Goal: Book appointment/travel/reservation

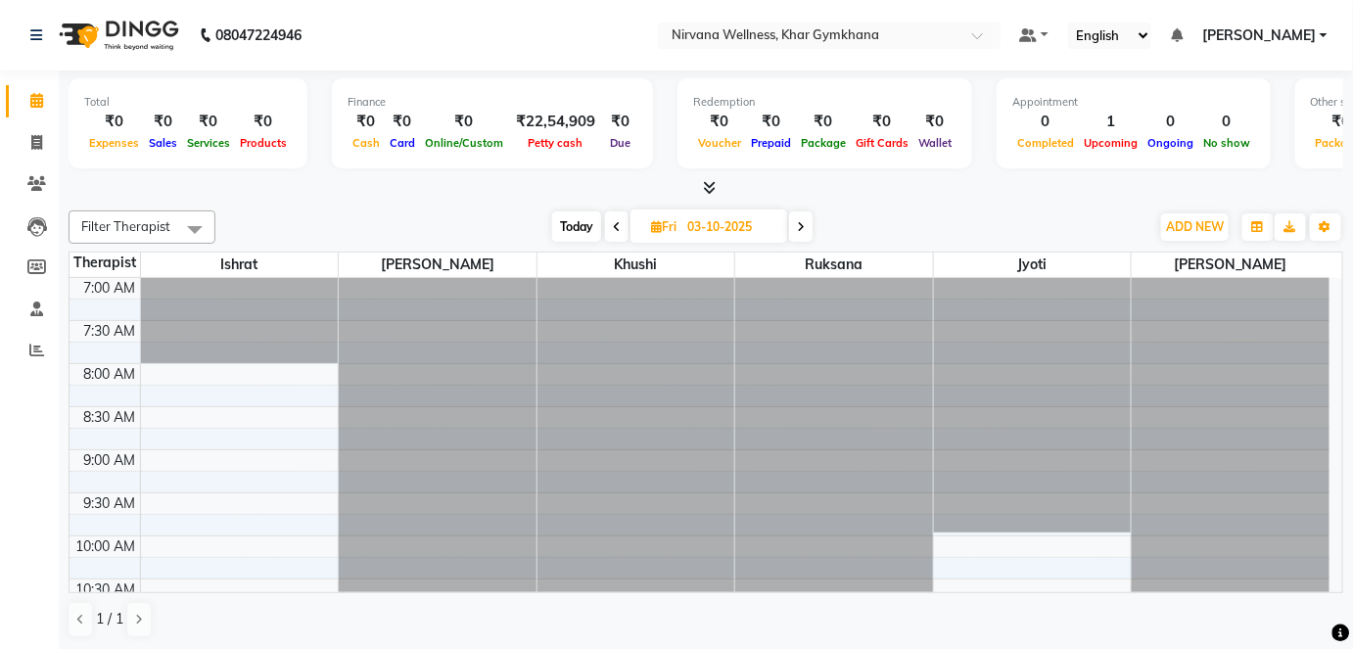
scroll to position [355, 0]
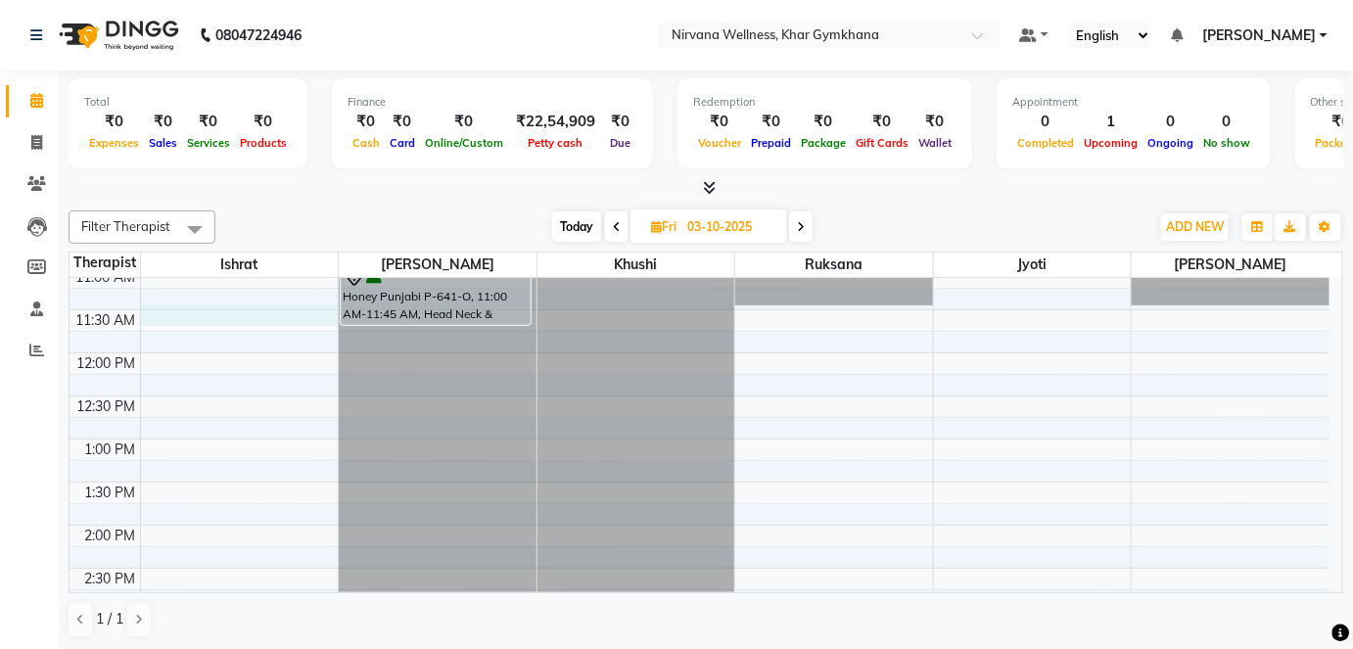
click at [242, 317] on div "7:00 AM 7:30 AM 8:00 AM 8:30 AM 9:00 AM 9:30 AM 10:00 AM 10:30 AM 11:00 AM 11:3…" at bounding box center [699, 611] width 1260 height 1377
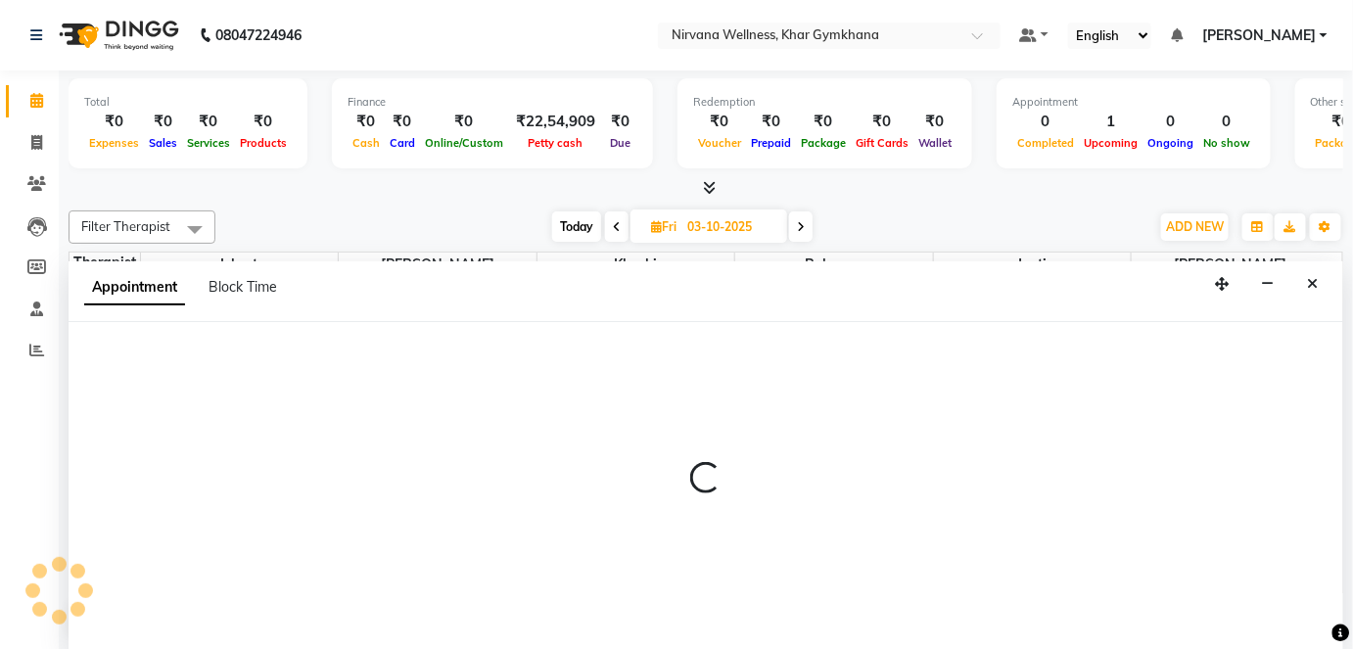
scroll to position [0, 0]
select select "67021"
select select "690"
select select "tentative"
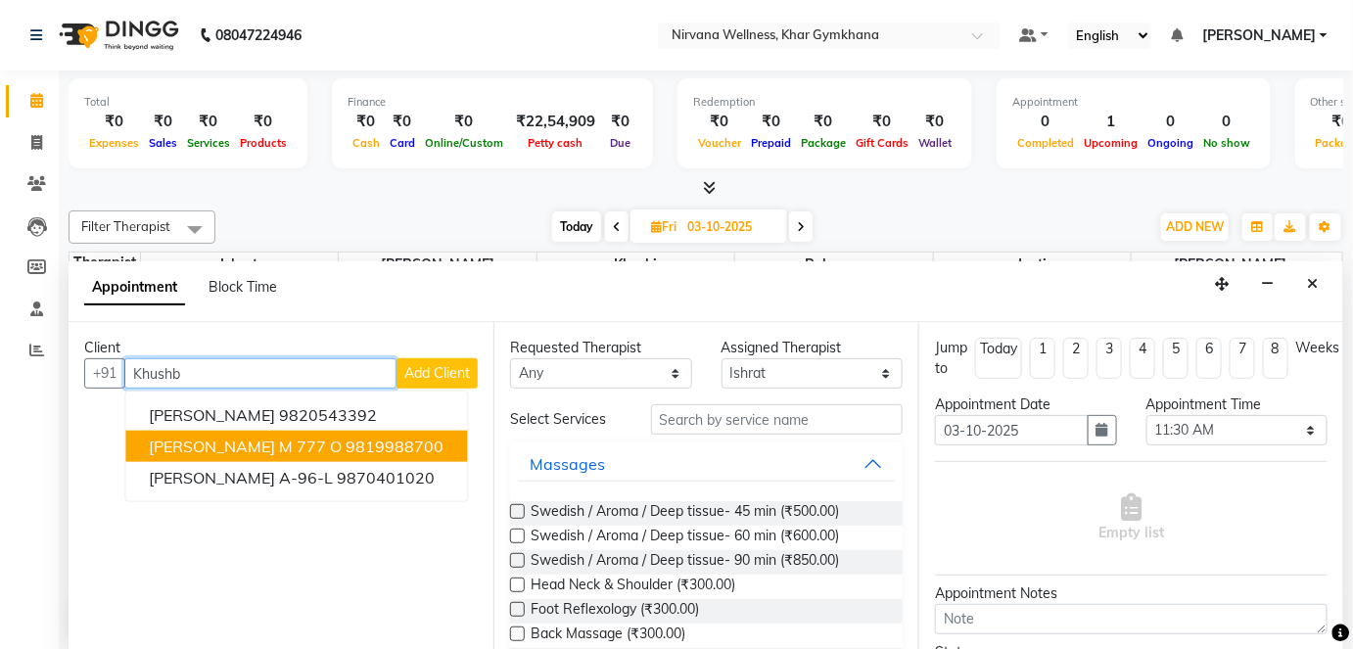
click at [434, 449] on ngb-highlight "9819988700" at bounding box center [395, 447] width 98 height 20
type input "9819988700"
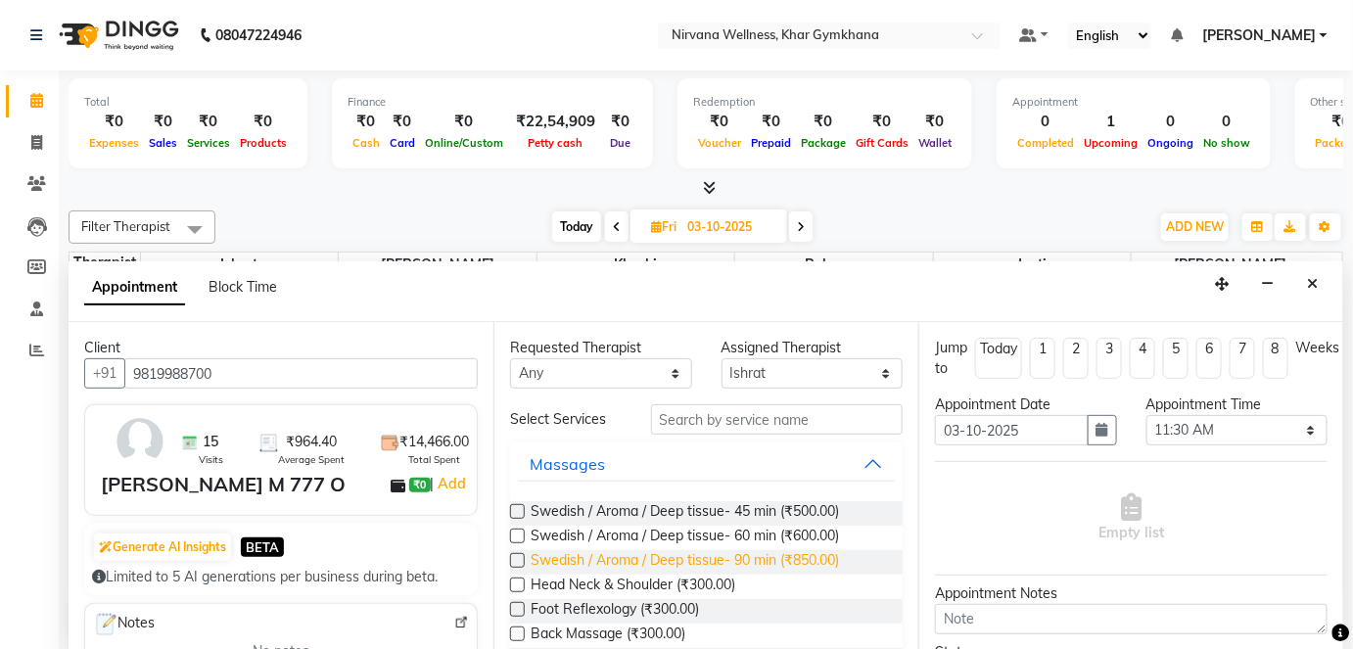
click at [796, 556] on span "Swedish / Aroma / Deep tissue- 90 min (₹850.00)" at bounding box center [684, 562] width 308 height 24
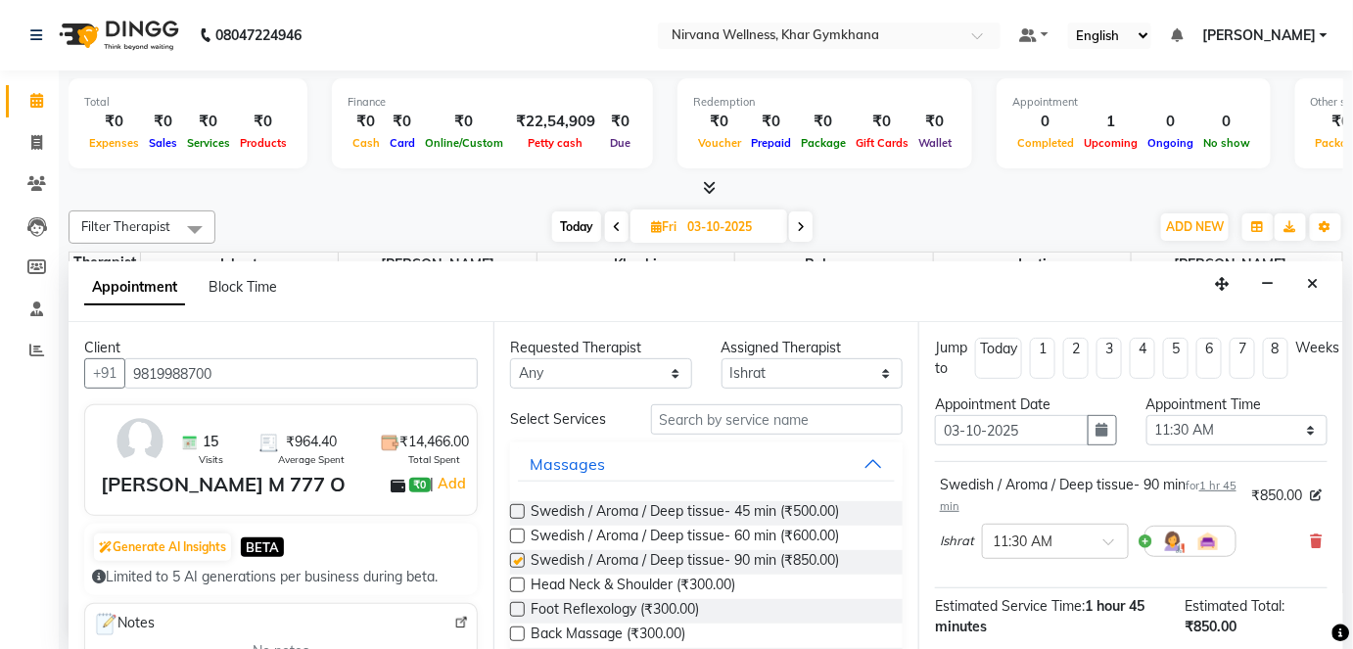
checkbox input "false"
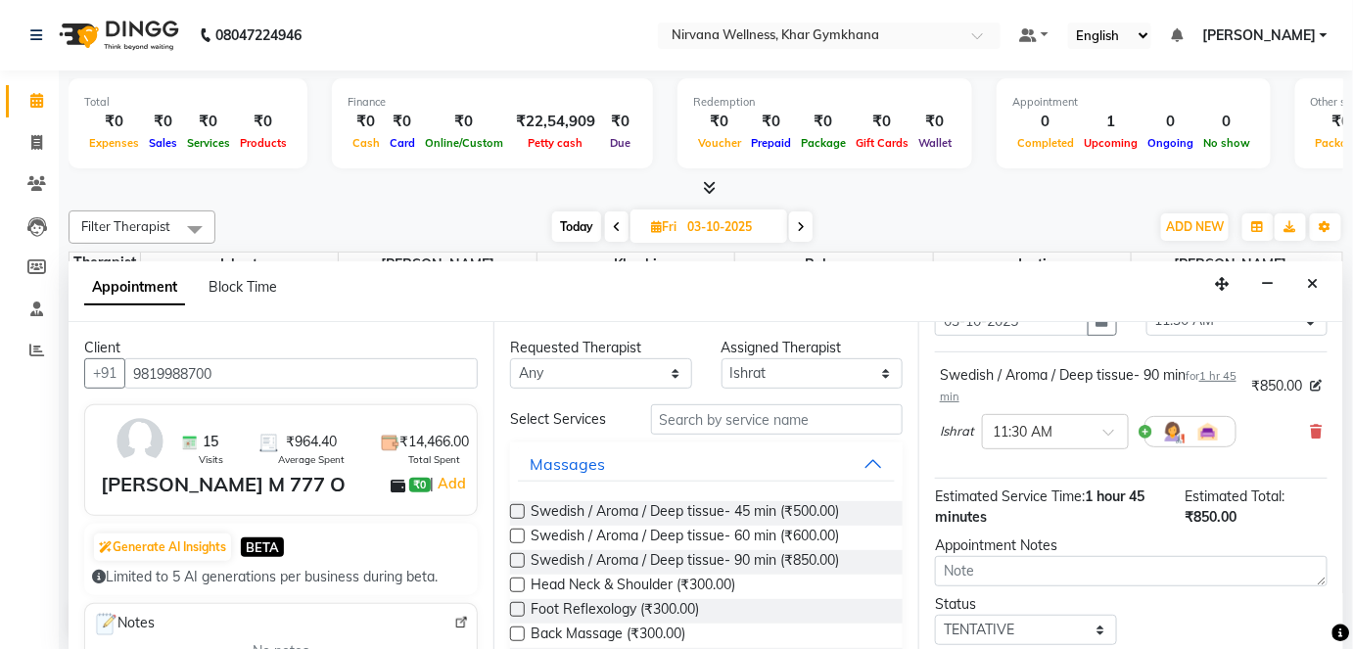
scroll to position [226, 0]
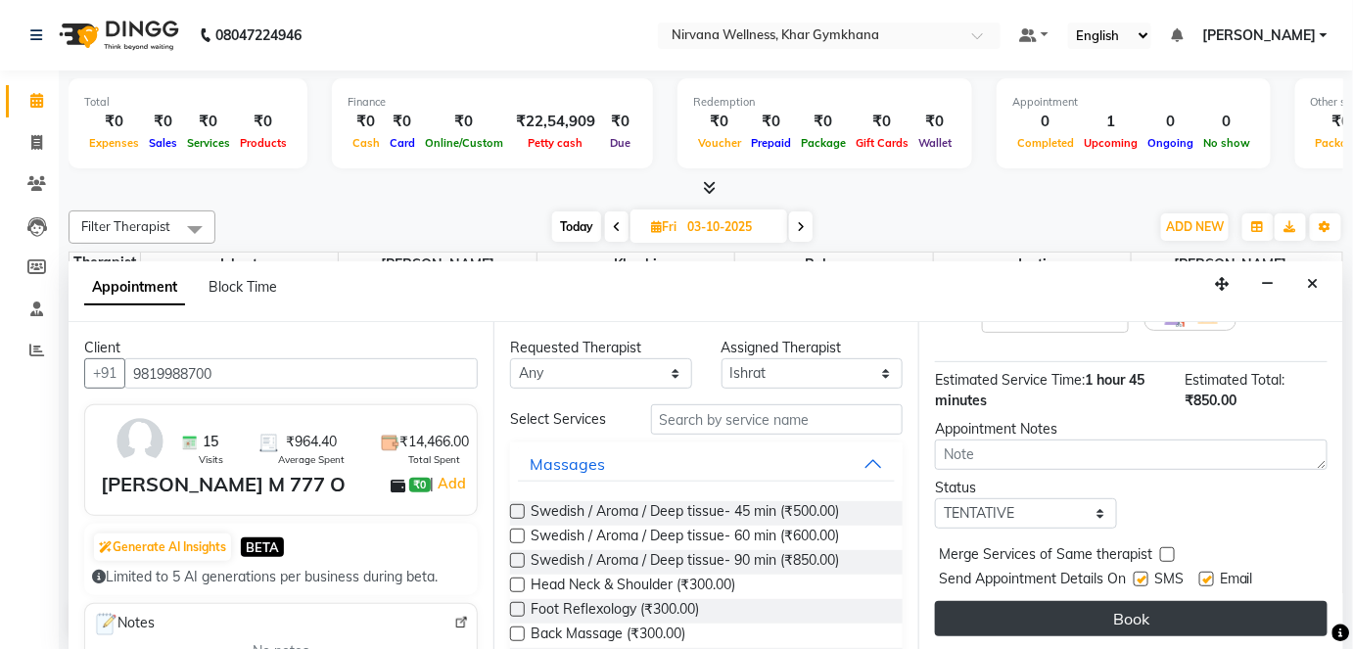
click at [1080, 611] on button "Book" at bounding box center [1131, 618] width 392 height 35
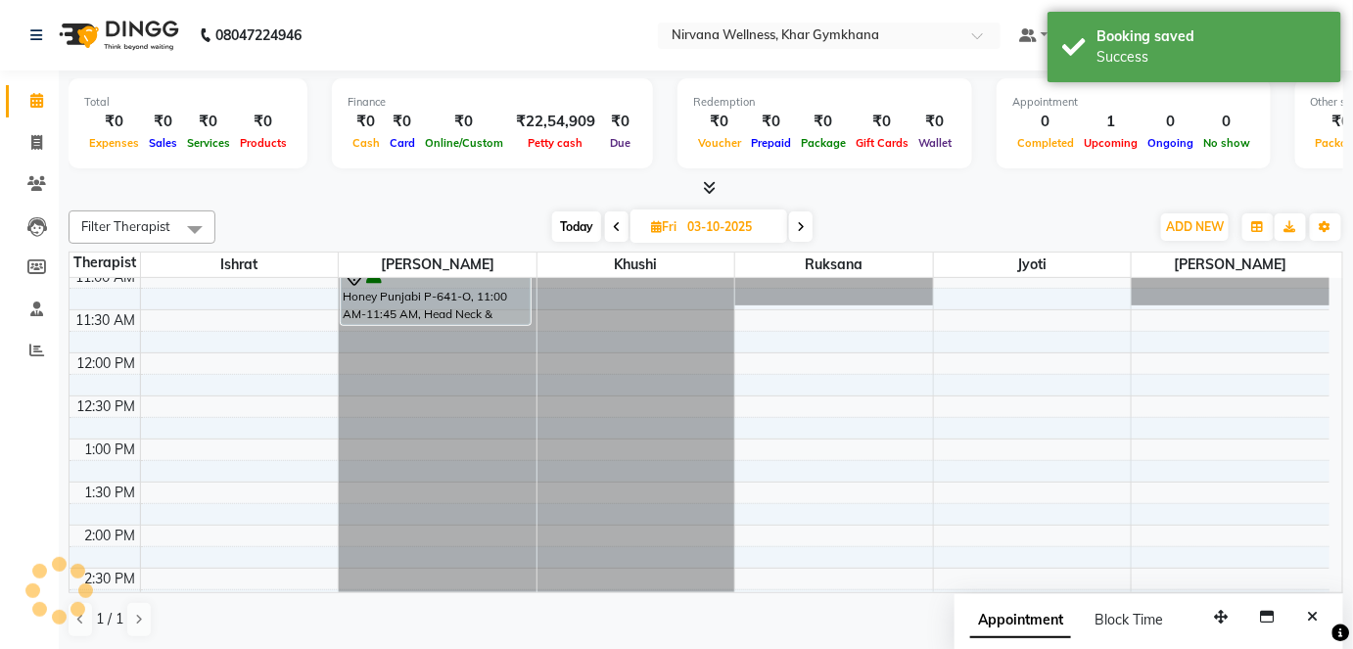
scroll to position [0, 0]
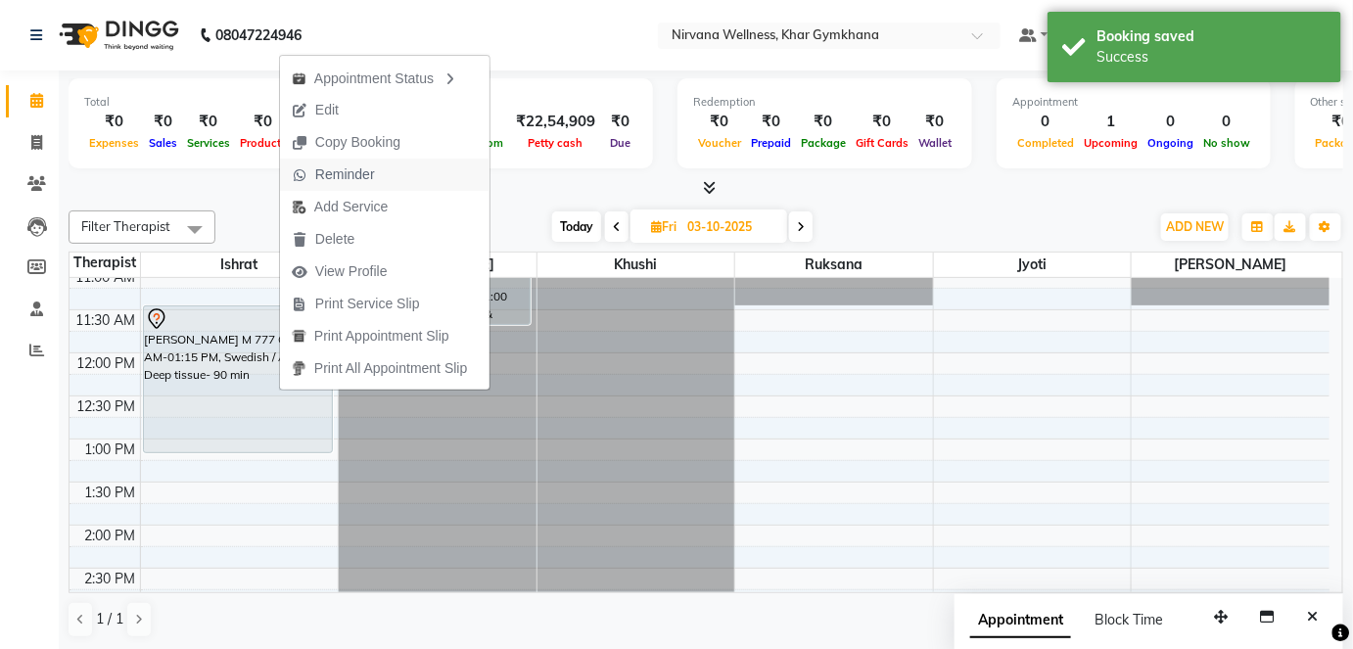
click at [319, 176] on span "Reminder" at bounding box center [345, 174] width 60 height 21
